Goal: Task Accomplishment & Management: Use online tool/utility

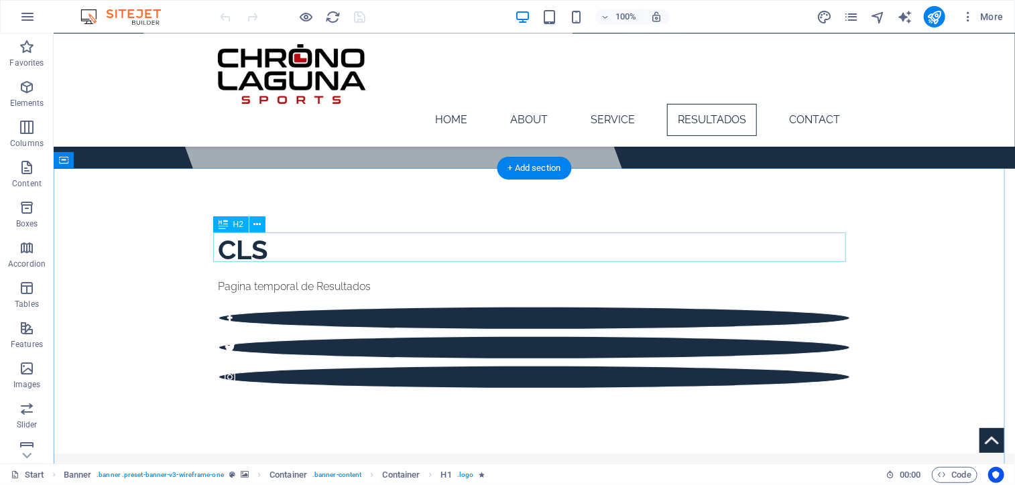
scroll to position [263, 0]
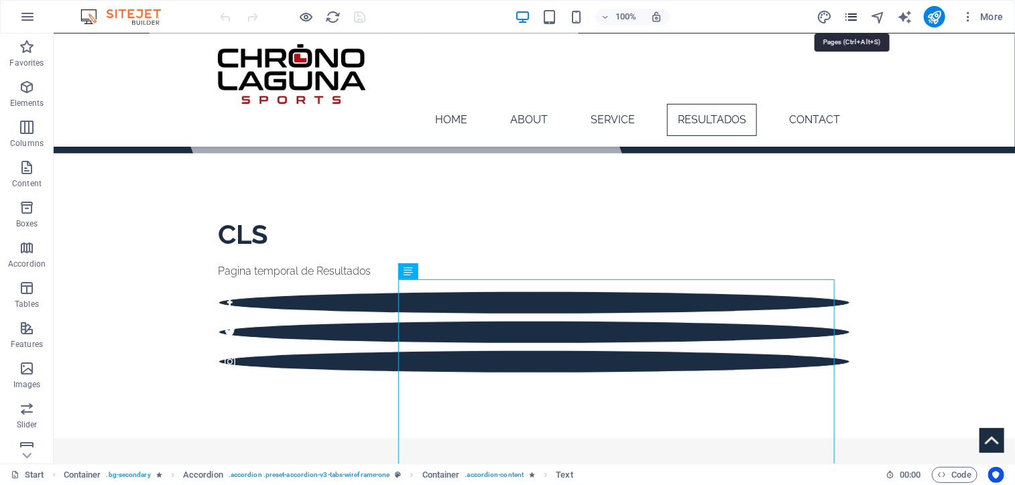
click at [851, 17] on icon "pages" at bounding box center [850, 16] width 15 height 15
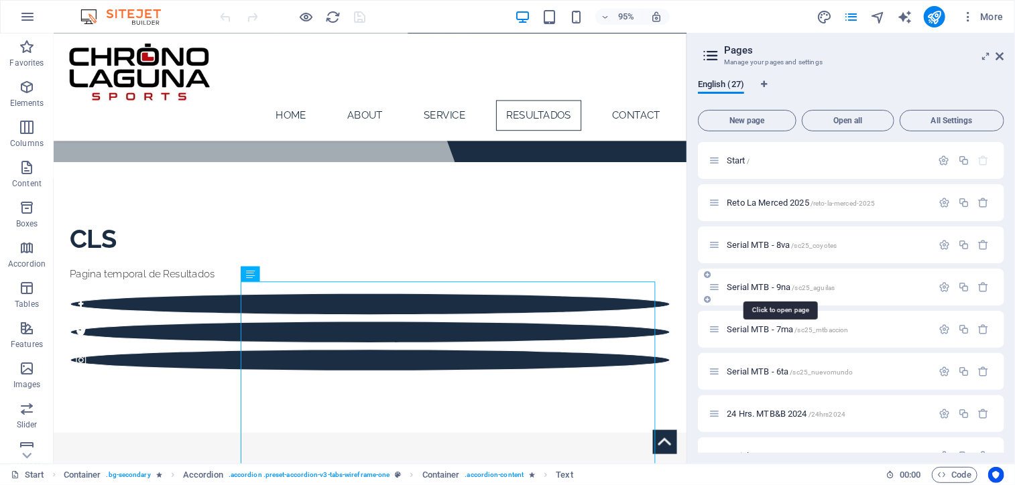
click at [737, 288] on span "Serial MTB - 9na /sc25_aguilas" at bounding box center [781, 287] width 108 height 10
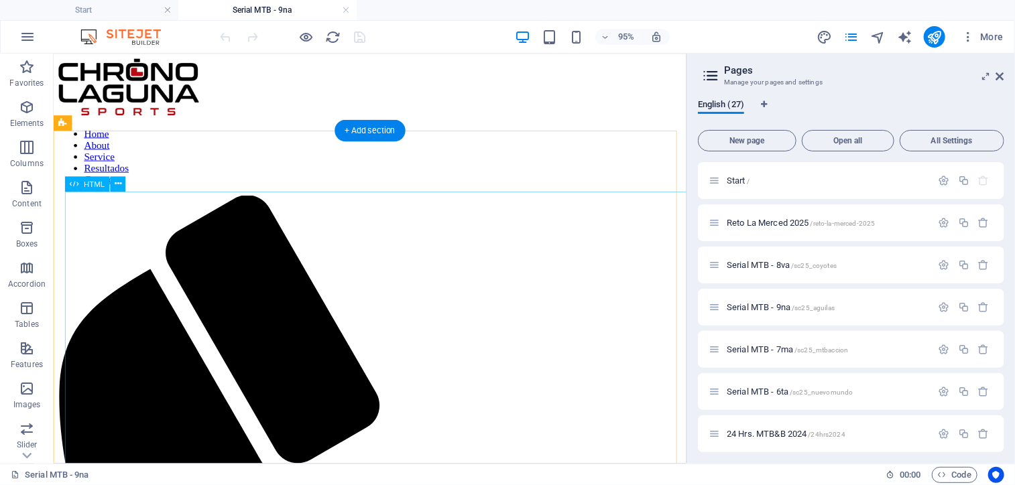
scroll to position [0, 0]
click at [119, 184] on icon at bounding box center [118, 184] width 7 height 13
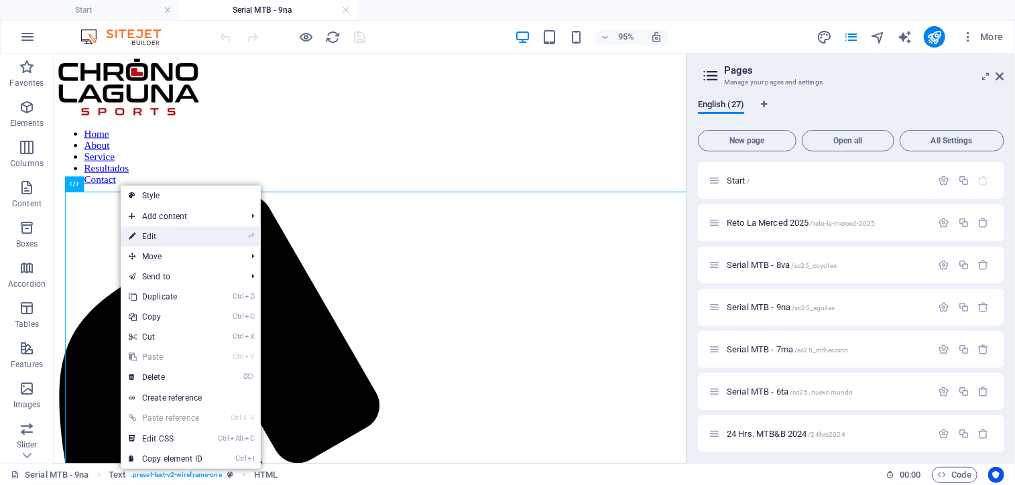
click at [156, 234] on link "⏎ Edit" at bounding box center [166, 237] width 90 height 20
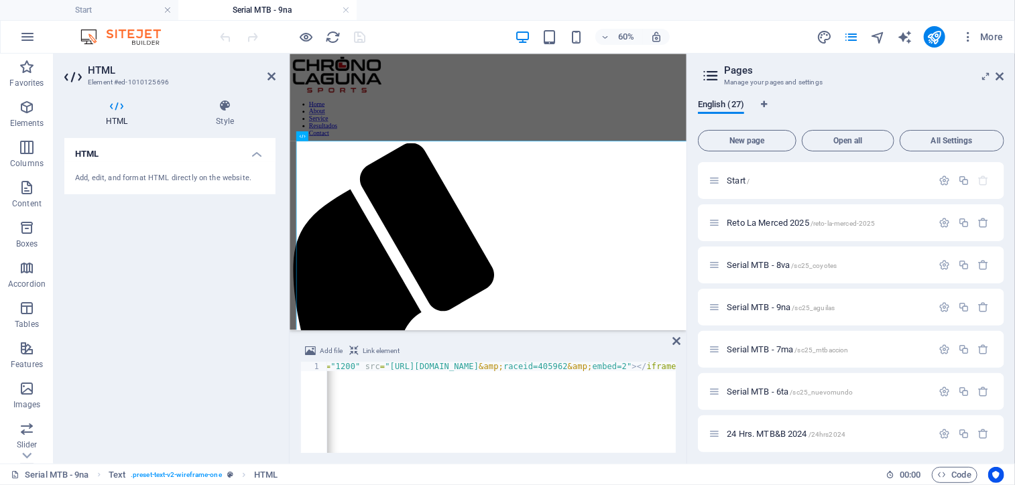
scroll to position [0, 198]
click at [591, 369] on div "< iframe id = "wshost" width = "990" height = "1200" src = "[URL][DOMAIN_NAME] …" at bounding box center [421, 415] width 584 height 107
type textarea "<iframe id="wshost" width="990" height="1200" src="[URL][DOMAIN_NAME]"></iframe>"
click at [934, 38] on icon "publish" at bounding box center [934, 37] width 15 height 15
